Goal: Find specific page/section: Find specific page/section

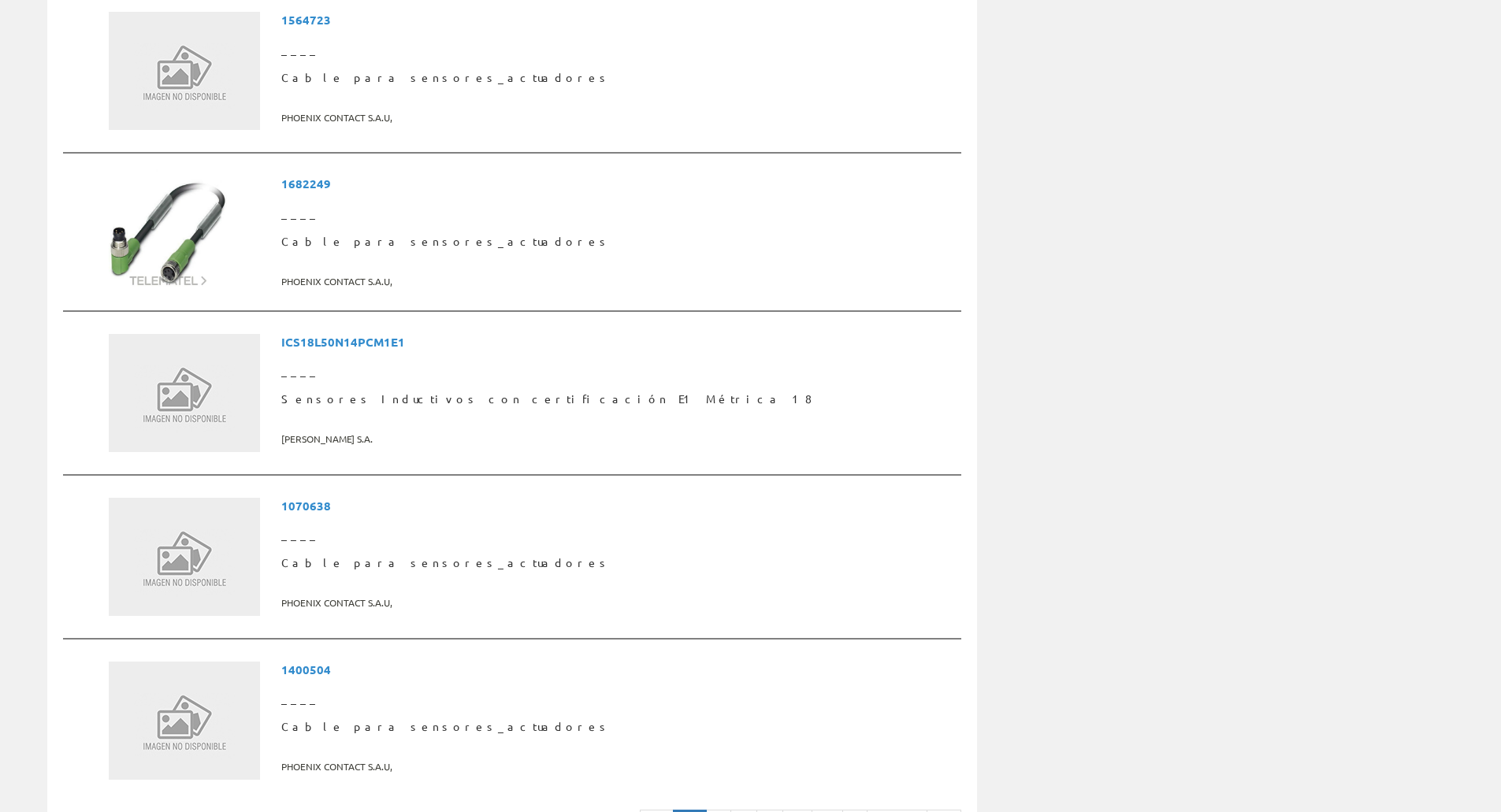
scroll to position [3938, 0]
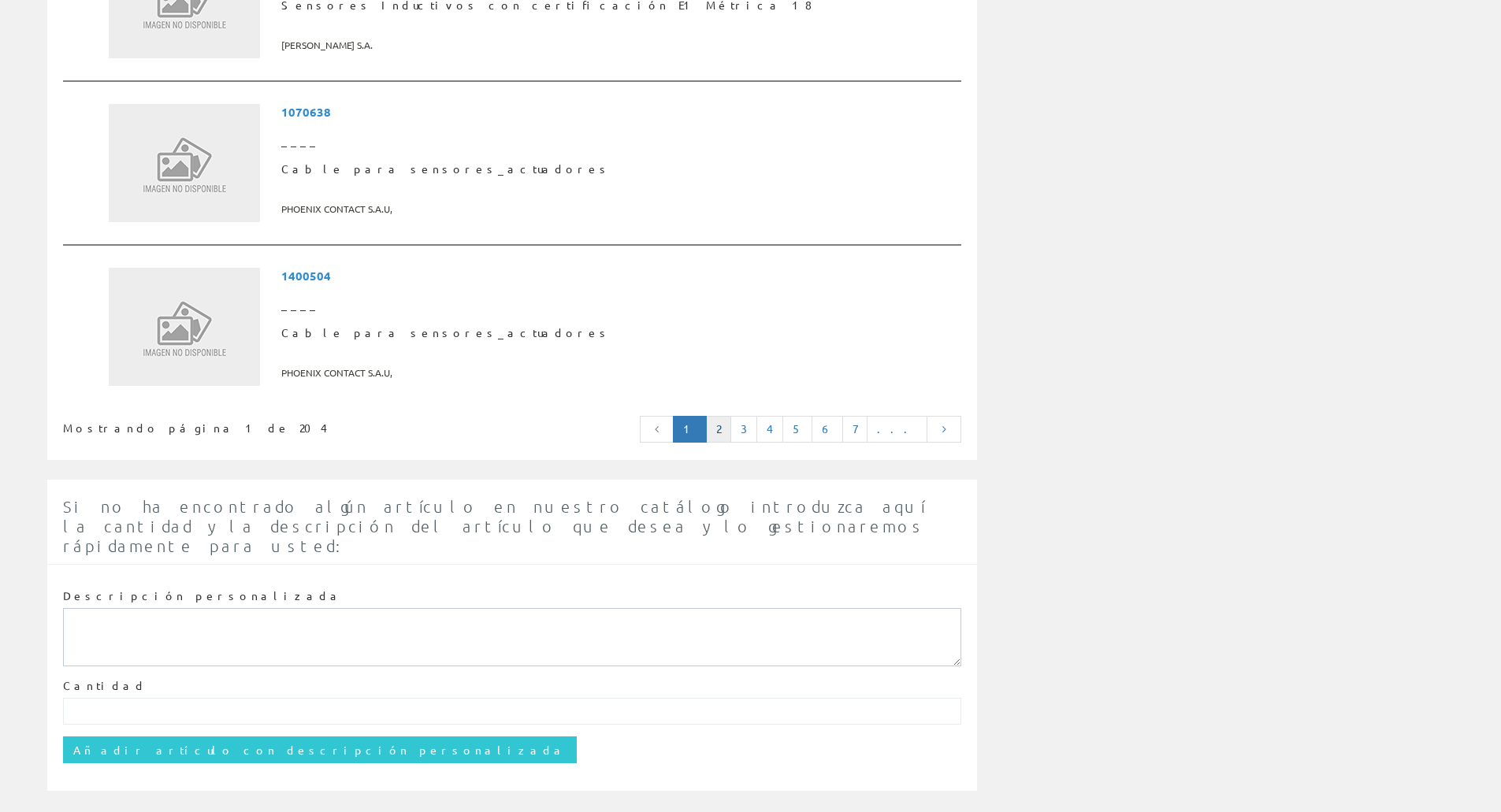
click at [731, 428] on link "2" at bounding box center [719, 429] width 25 height 27
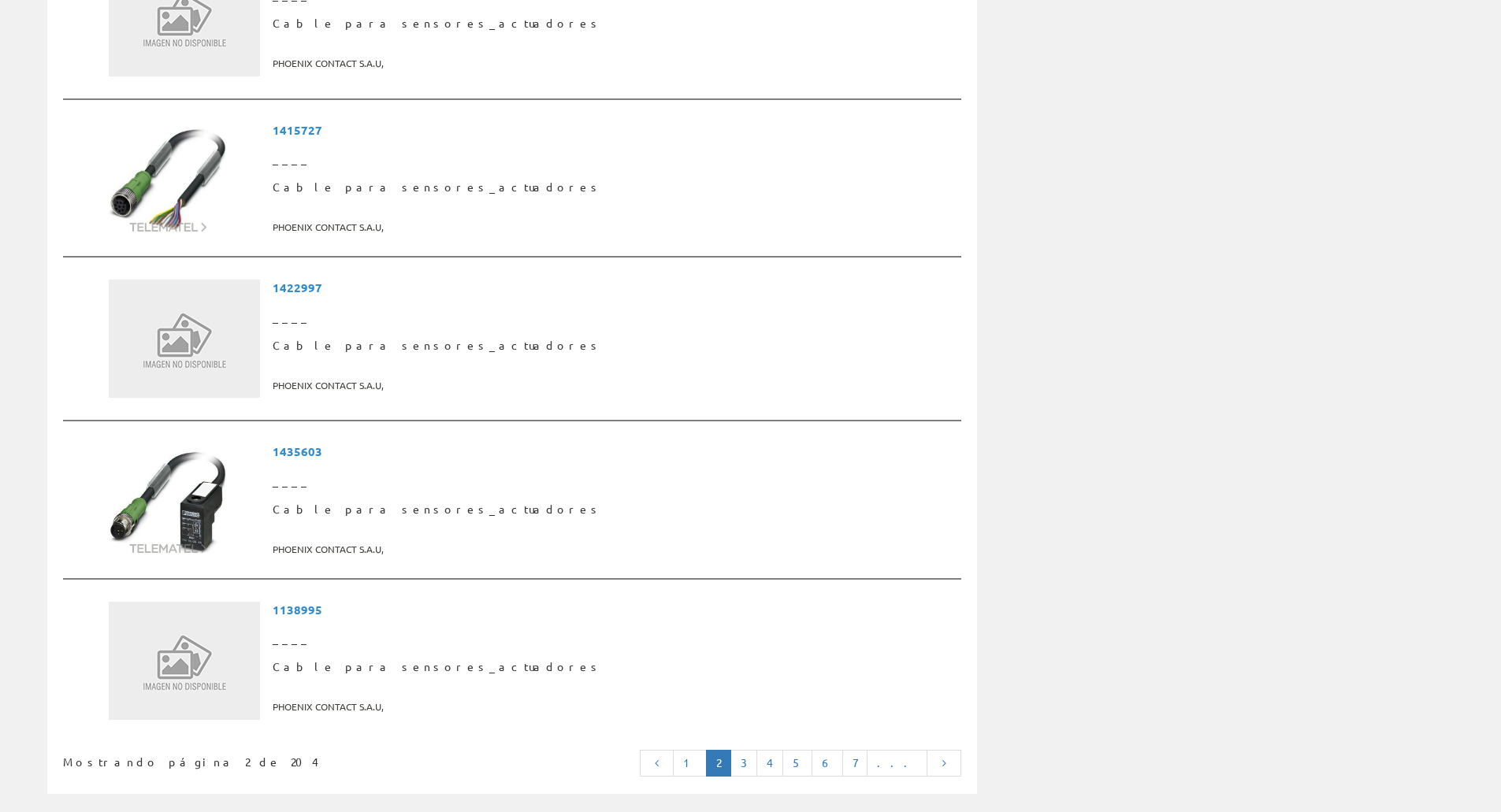
scroll to position [3623, 0]
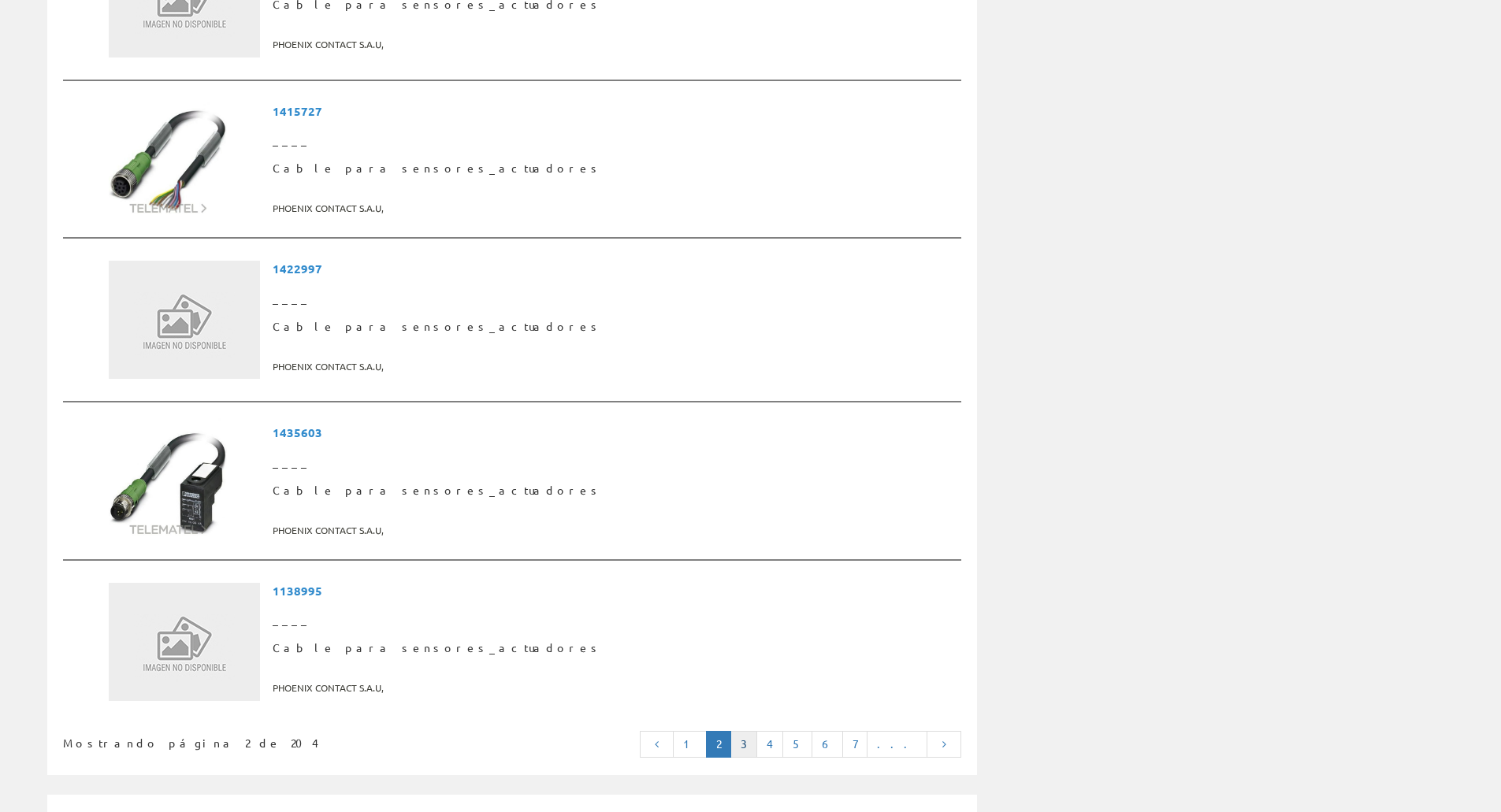
click at [757, 734] on link "3" at bounding box center [744, 744] width 27 height 27
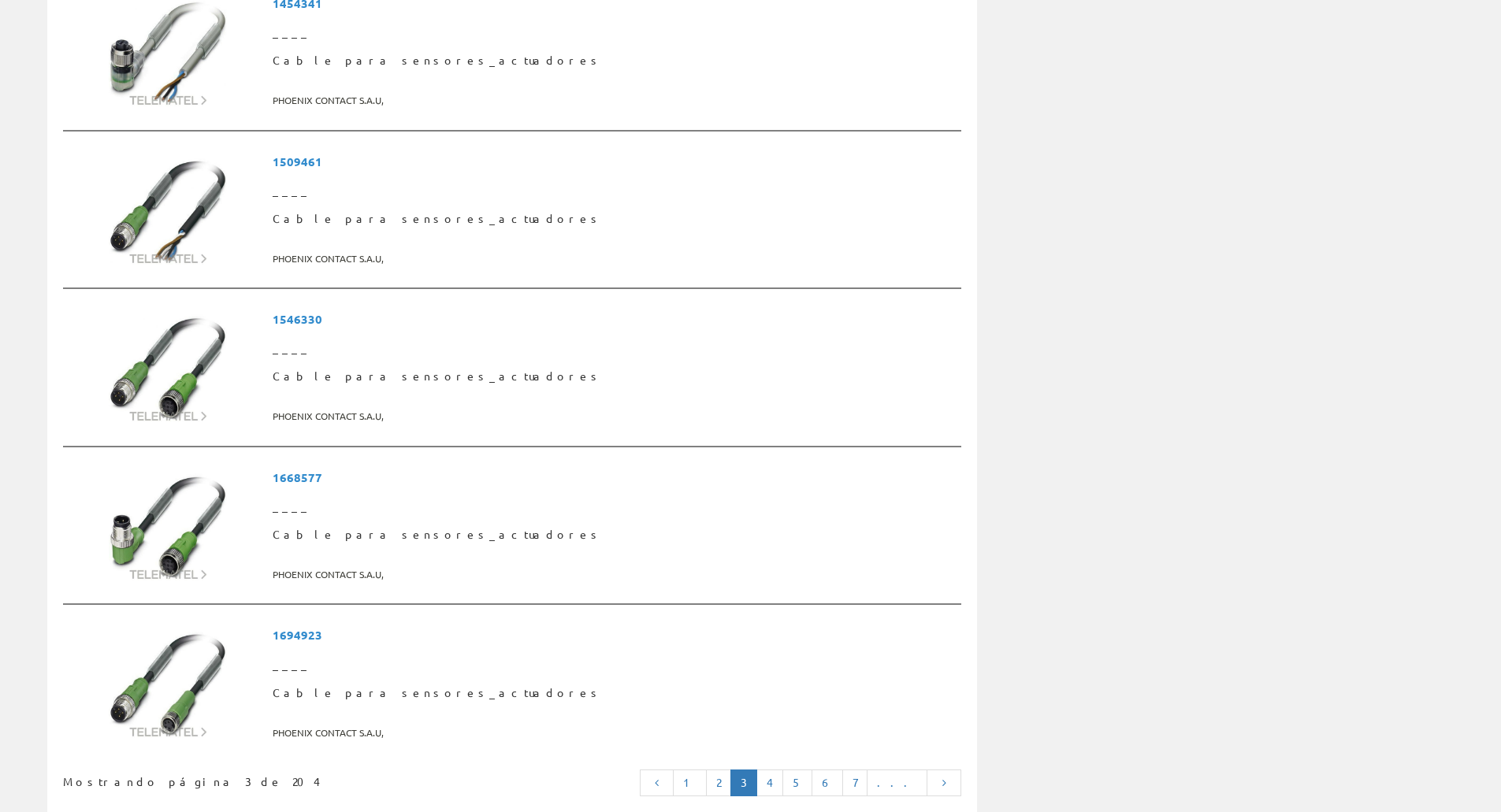
scroll to position [3545, 0]
click at [783, 769] on link "4" at bounding box center [769, 782] width 27 height 27
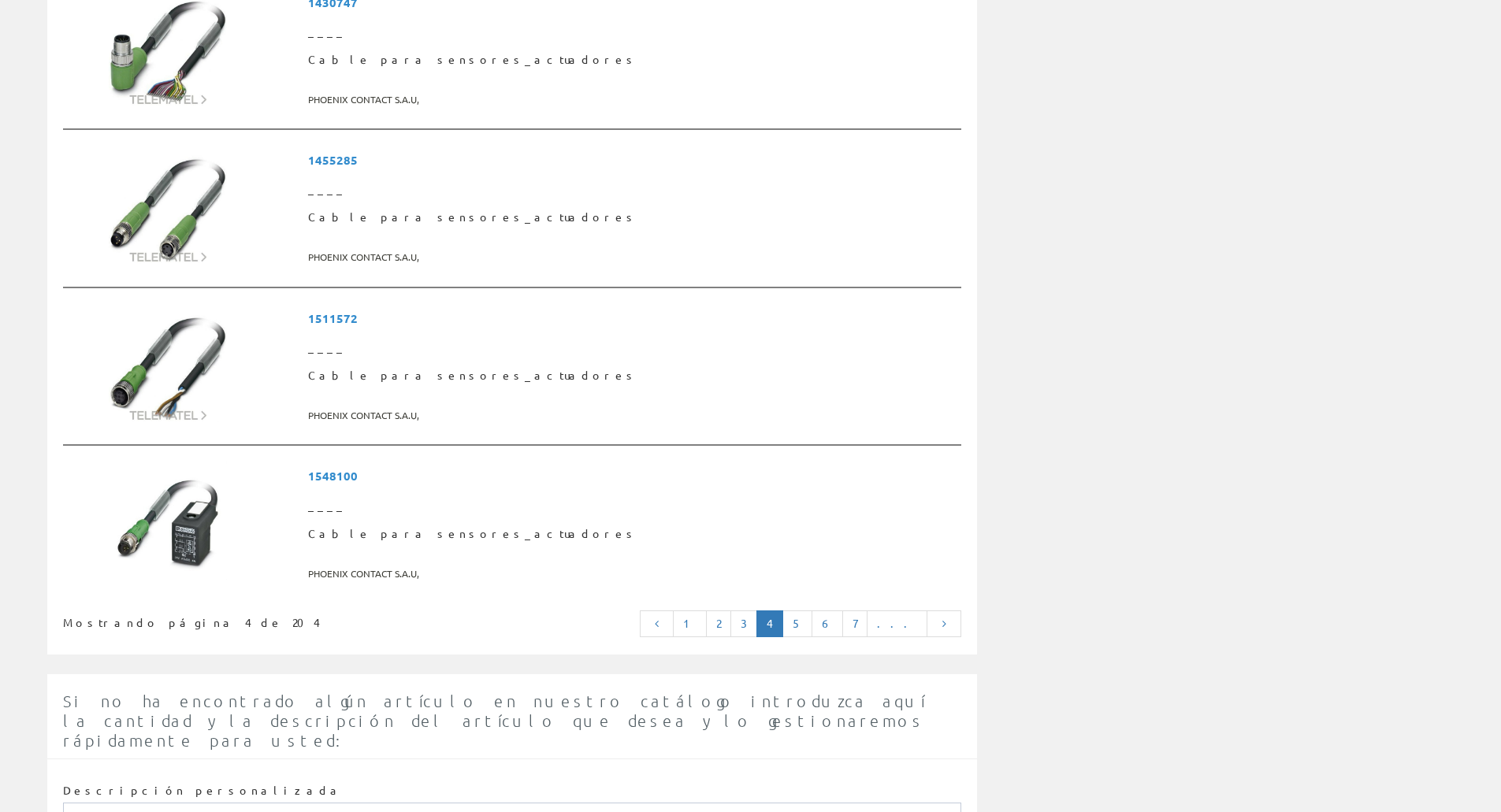
scroll to position [3702, 0]
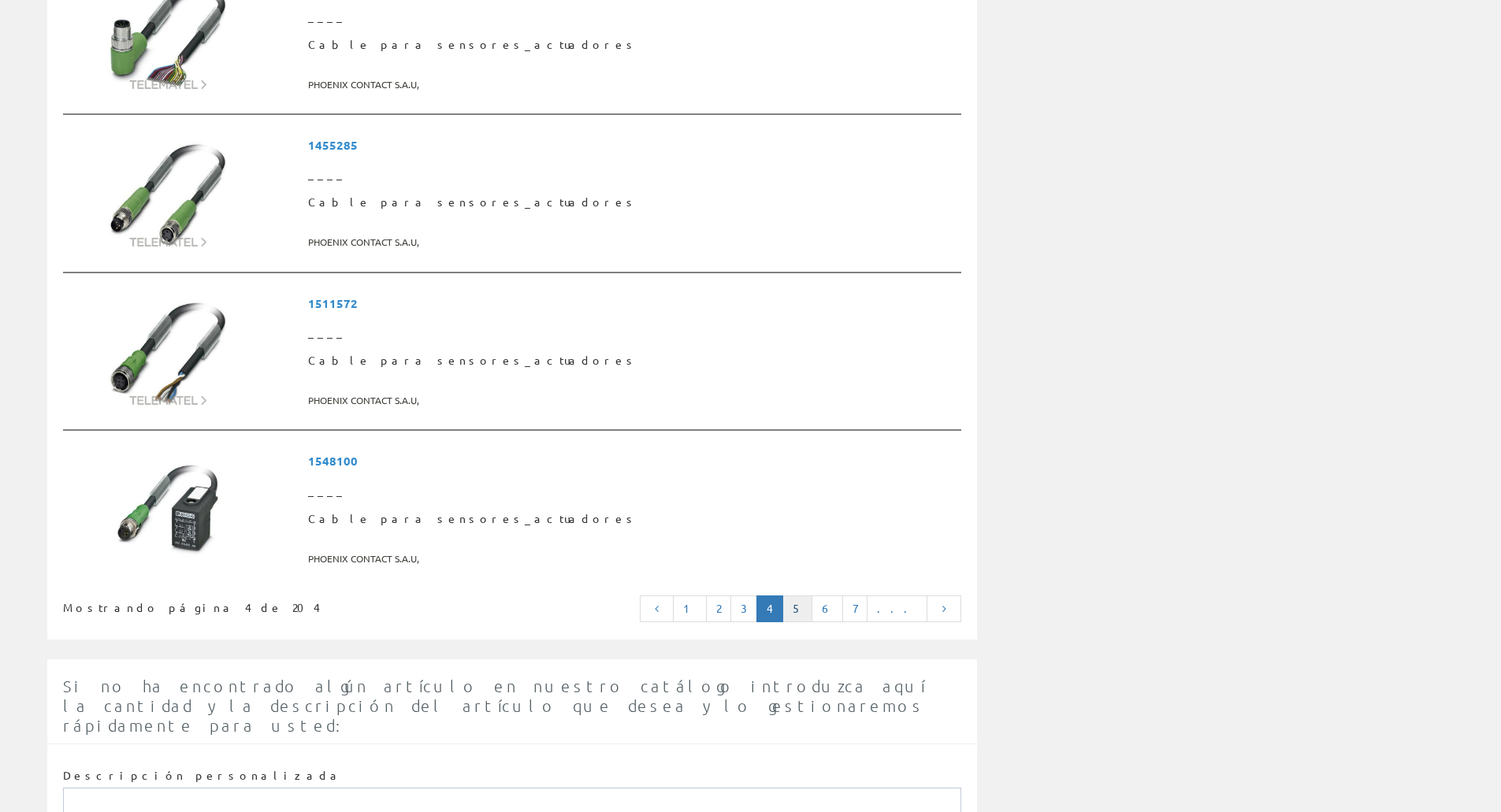
click at [812, 598] on link "5" at bounding box center [797, 609] width 30 height 27
click at [812, 613] on link "5" at bounding box center [797, 609] width 30 height 27
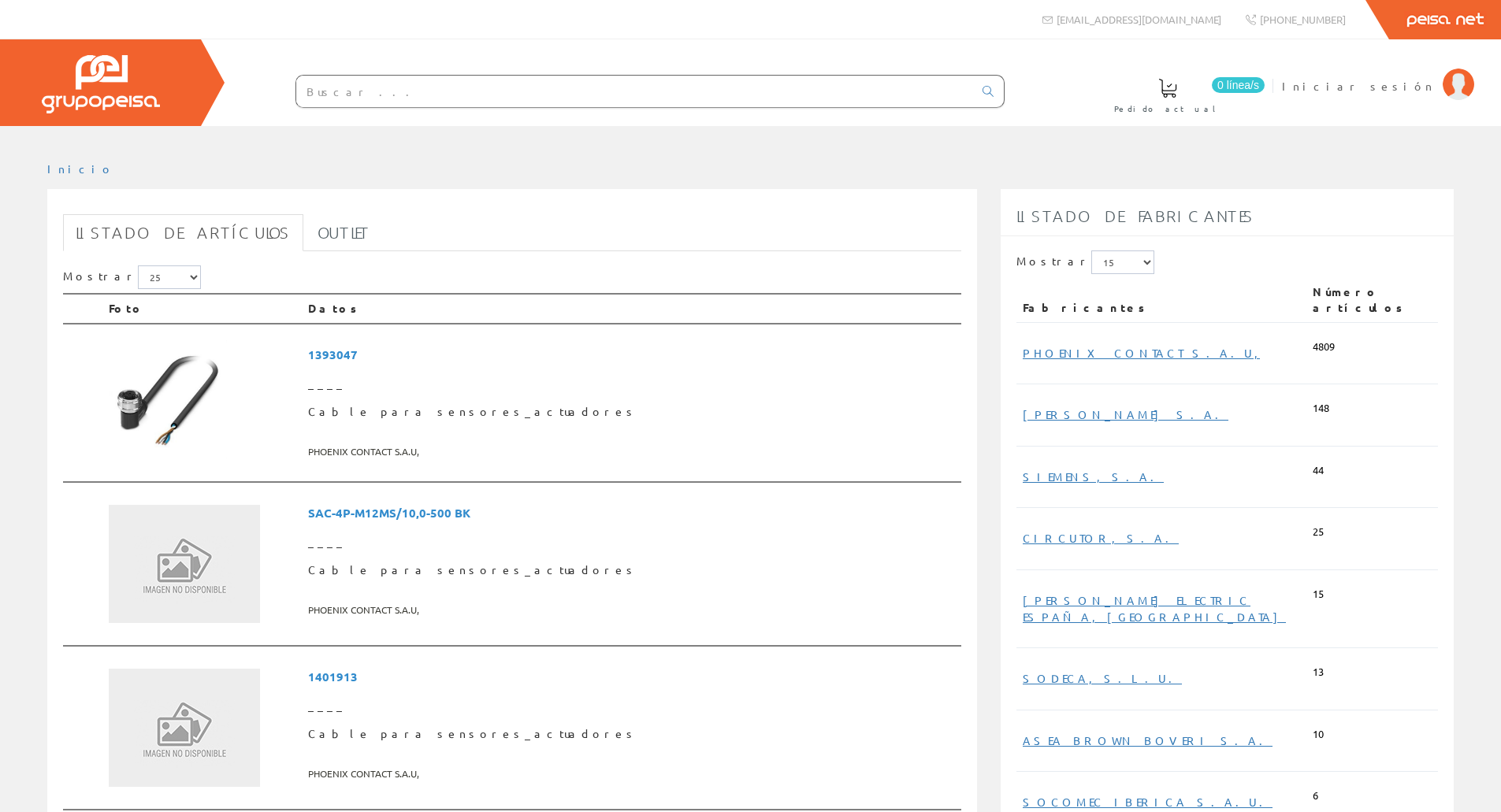
click at [450, 97] on input "text" at bounding box center [634, 91] width 677 height 32
type input "datalogic"
click at [990, 83] on link at bounding box center [988, 91] width 32 height 27
